Goal: Find specific page/section: Find specific page/section

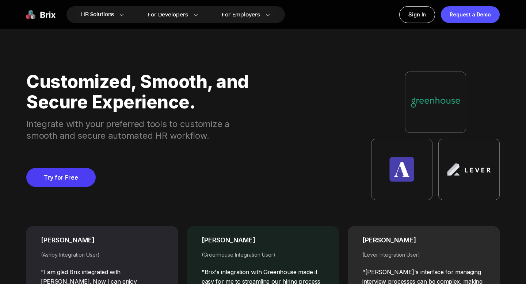
scroll to position [2786, 0]
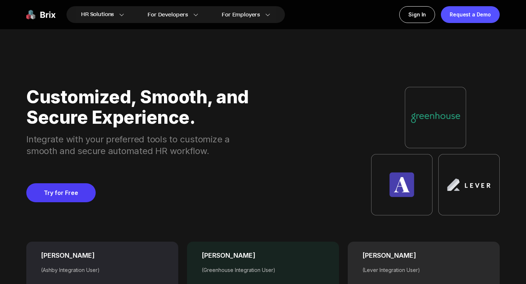
click at [43, 18] on img at bounding box center [40, 14] width 29 height 17
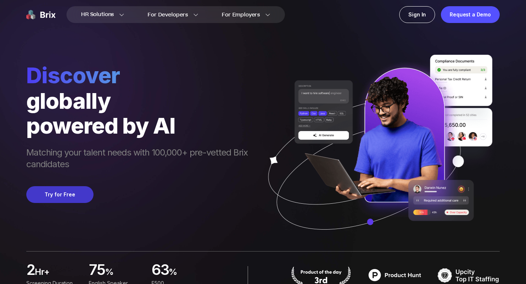
click at [68, 194] on button "Try for Free" at bounding box center [59, 194] width 67 height 17
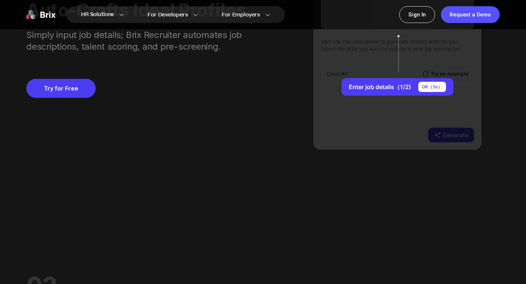
scroll to position [702, 0]
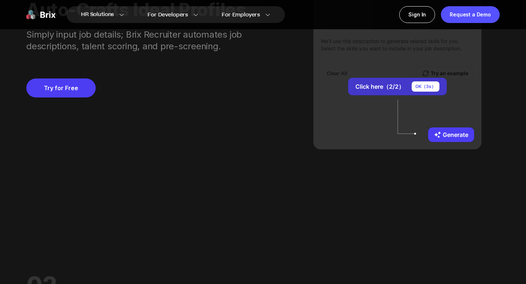
click at [396, 84] on button "Click here（2/2） OK（ 3 s）" at bounding box center [397, 87] width 99 height 18
click at [425, 85] on div "OK（ 3 s）" at bounding box center [426, 87] width 28 height 10
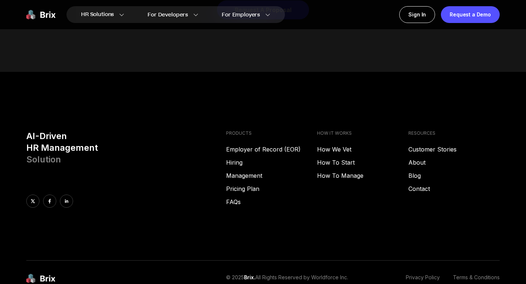
scroll to position [3735, 0]
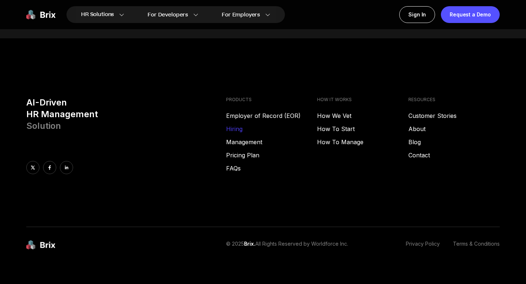
click at [232, 125] on link "Hiring" at bounding box center [271, 129] width 91 height 9
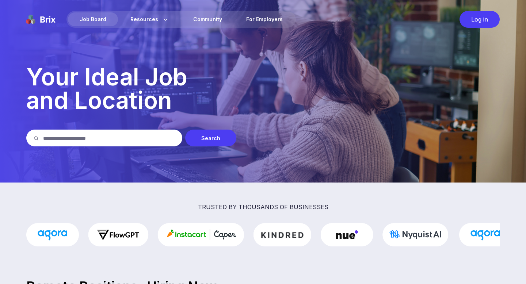
click at [135, 137] on input "text" at bounding box center [109, 138] width 132 height 17
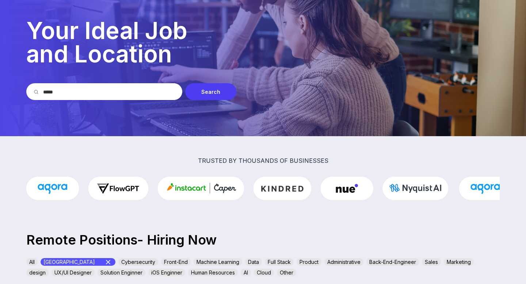
type input "*****"
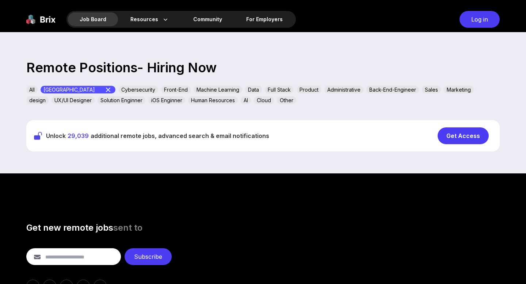
scroll to position [219, 0]
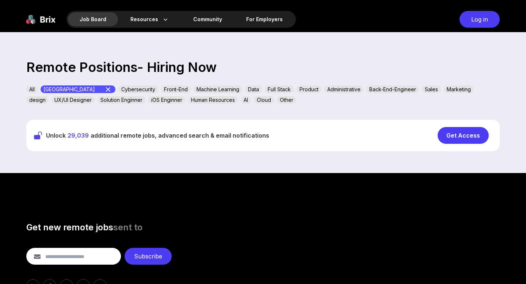
click at [467, 136] on div "Get Access" at bounding box center [463, 135] width 51 height 17
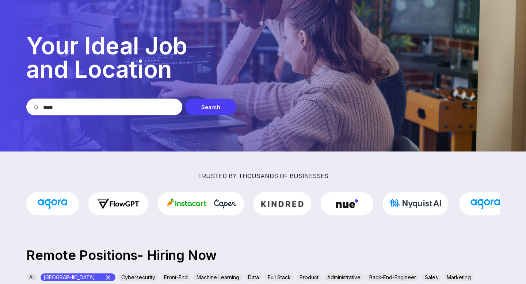
scroll to position [0, 0]
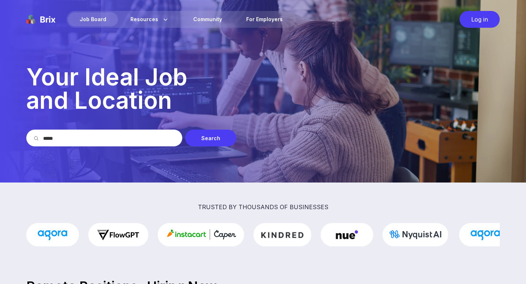
click at [46, 22] on img at bounding box center [40, 19] width 29 height 17
click at [45, 20] on img at bounding box center [40, 19] width 29 height 17
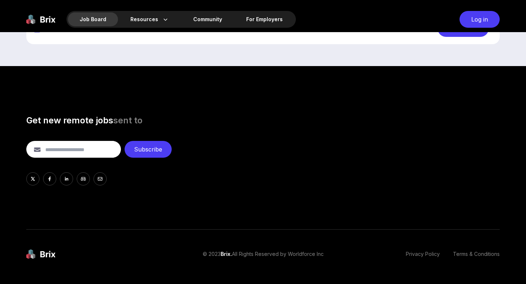
scroll to position [322, 0]
